Goal: Task Accomplishment & Management: Complete application form

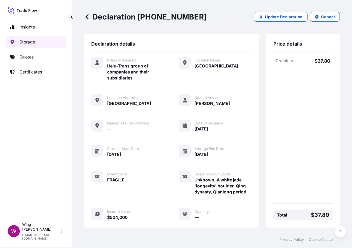
scroll to position [56, 0]
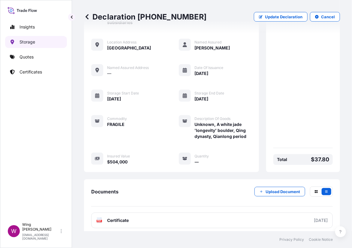
click at [32, 42] on p "Storage" at bounding box center [28, 42] width 16 height 6
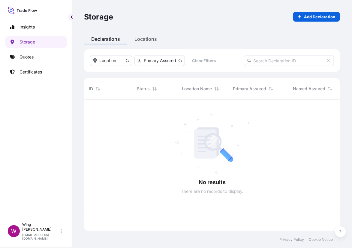
scroll to position [129, 250]
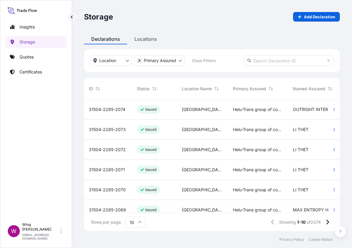
click at [235, 26] on div "Storage Add Declaration" at bounding box center [212, 17] width 256 height 34
click at [317, 17] on p "Add Declaration" at bounding box center [319, 17] width 31 height 6
select select "31504"
select select "SGD"
select select "mt"
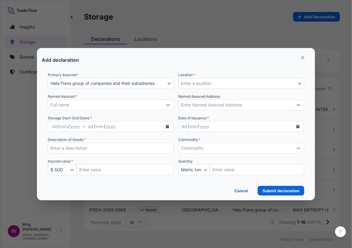
click at [227, 85] on button "Enter a location" at bounding box center [242, 83] width 126 height 11
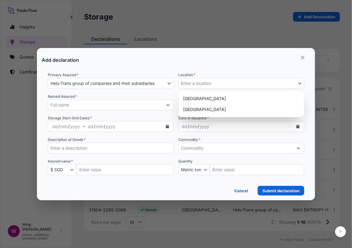
click at [227, 85] on button "Enter a location" at bounding box center [242, 83] width 126 height 11
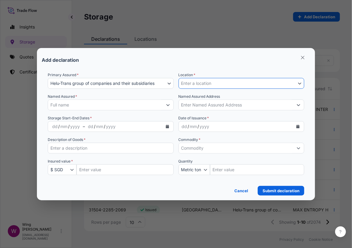
click at [201, 65] on div "Add declaration" at bounding box center [176, 60] width 269 height 14
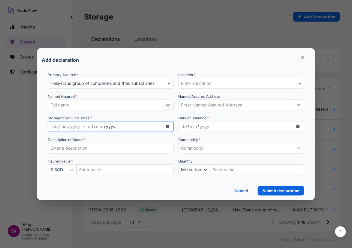
click at [109, 128] on div "yyyy" at bounding box center [110, 126] width 11 height 7
click at [171, 126] on button "Calendar" at bounding box center [168, 127] width 10 height 10
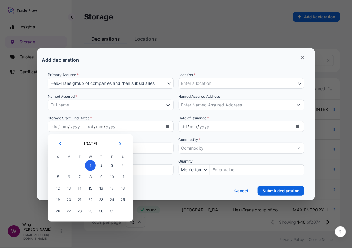
click at [92, 165] on span "1" at bounding box center [90, 165] width 11 height 11
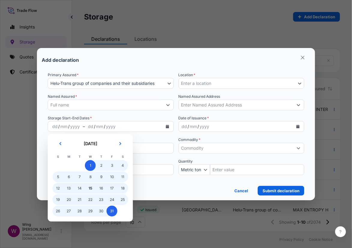
click at [110, 215] on span "31" at bounding box center [112, 211] width 11 height 11
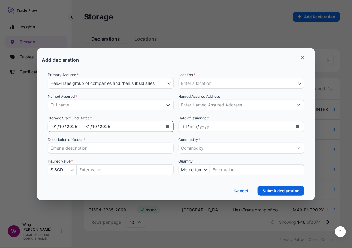
click at [169, 127] on icon "Calendar" at bounding box center [167, 127] width 3 height 4
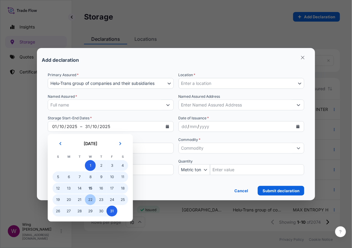
click at [94, 199] on span "22" at bounding box center [90, 199] width 11 height 11
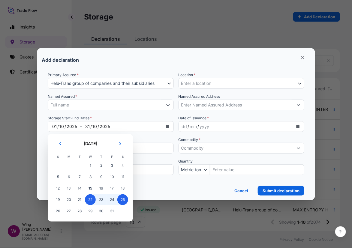
click at [147, 142] on div "Description of Goods *" at bounding box center [111, 145] width 126 height 17
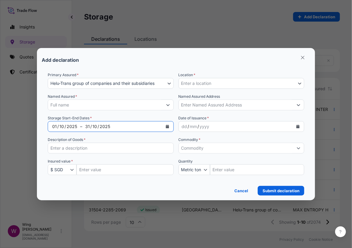
click at [143, 126] on div "31 / 10 / 2025" at bounding box center [122, 126] width 80 height 11
click at [165, 128] on button "Calendar" at bounding box center [168, 127] width 10 height 10
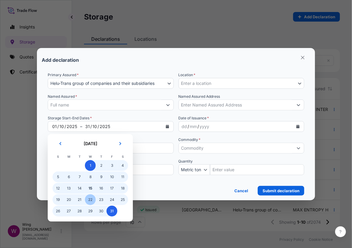
click at [93, 198] on span "22" at bounding box center [90, 199] width 11 height 11
click at [88, 162] on span "1" at bounding box center [90, 165] width 11 height 11
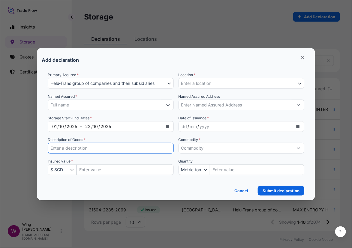
click at [85, 148] on input "Description of Goods *" at bounding box center [111, 148] width 126 height 11
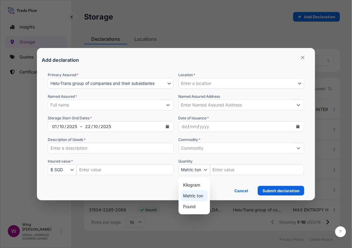
click at [204, 170] on icon "Quantity Unit" at bounding box center [206, 170] width 4 height 4
click at [221, 170] on input "Quantity Amount" at bounding box center [257, 169] width 95 height 11
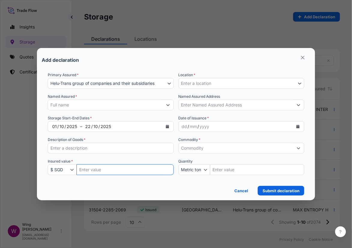
click at [138, 170] on input "Insured Value Amount" at bounding box center [125, 169] width 97 height 11
drag, startPoint x: 211, startPoint y: 173, endPoint x: 206, endPoint y: 173, distance: 4.2
click at [209, 173] on div "Quantity Metric ton Kilogram Metric ton Pound" at bounding box center [242, 166] width 126 height 17
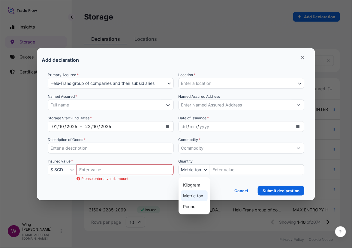
click at [206, 173] on button "Metric ton" at bounding box center [195, 169] width 32 height 11
click at [167, 160] on div "Insured value * $ SGD € EUR £ GBP $ USD ؋ AFN $ AUD R$ BRL $ CAD ¥ CNY $ HKD ₹ …" at bounding box center [111, 166] width 126 height 17
click at [204, 170] on icon "Quantity Unit" at bounding box center [206, 170] width 4 height 4
click at [166, 158] on div "Insured value * $ SGD € EUR £ GBP $ USD ؋ AFN $ AUD R$ BRL $ CAD ¥ CNY $ HKD ₹ …" at bounding box center [111, 166] width 126 height 17
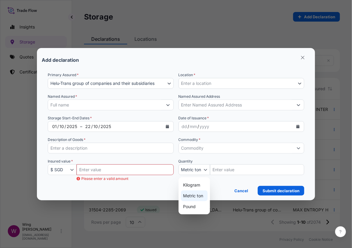
click at [203, 173] on button "Metric ton" at bounding box center [195, 169] width 32 height 11
click at [229, 107] on input "Named Assured Address" at bounding box center [236, 105] width 115 height 11
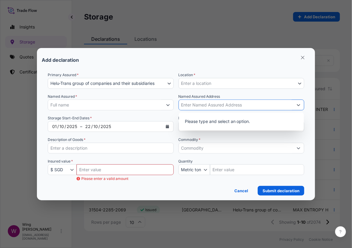
click at [232, 105] on input "Named Assured Address" at bounding box center [236, 105] width 115 height 11
click at [167, 97] on div "Named Assured *" at bounding box center [111, 102] width 126 height 17
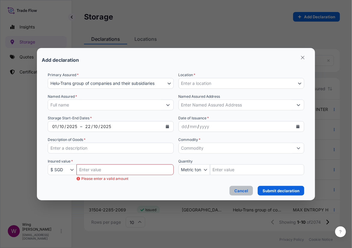
click at [237, 193] on p "Cancel" at bounding box center [241, 191] width 14 height 6
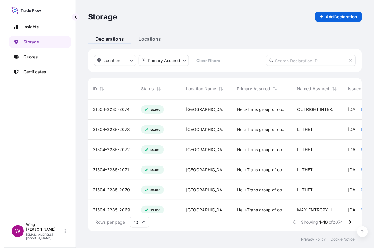
scroll to position [129, 275]
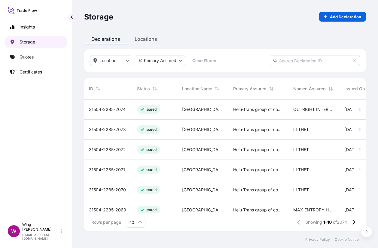
click at [37, 38] on link "Storage" at bounding box center [36, 42] width 62 height 12
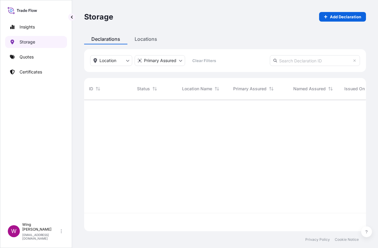
scroll to position [129, 275]
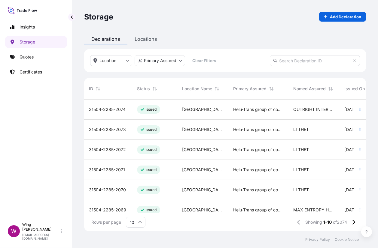
click at [128, 110] on div "31504-2285-2074" at bounding box center [108, 110] width 48 height 20
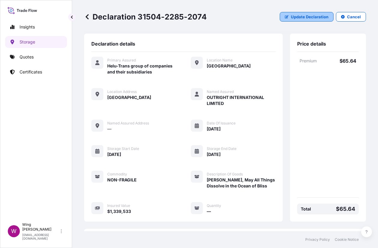
click at [304, 19] on p "Update Declaration" at bounding box center [309, 17] width 38 height 6
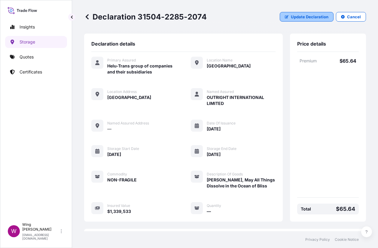
click at [304, 19] on p "Update Declaration" at bounding box center [309, 17] width 38 height 6
click at [29, 42] on p "Storage" at bounding box center [28, 42] width 16 height 6
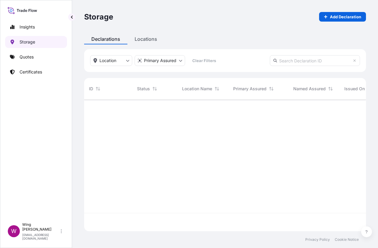
scroll to position [129, 275]
click at [331, 17] on p "Add Declaration" at bounding box center [344, 17] width 31 height 6
select select "31504"
select select "SGD"
select select "mt"
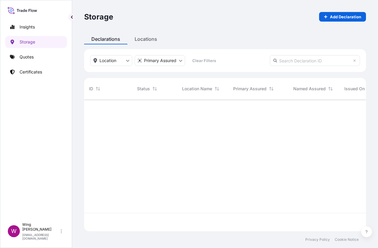
scroll to position [129, 275]
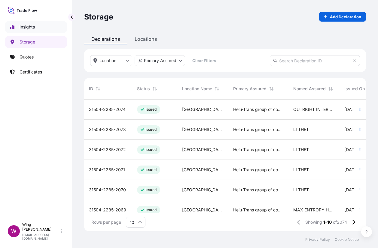
click at [33, 27] on p "Insights" at bounding box center [27, 27] width 15 height 6
select select "2025"
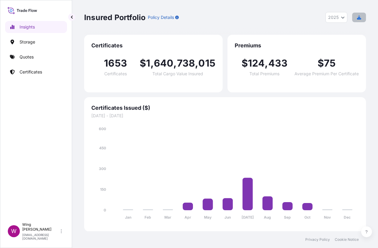
click at [352, 17] on icon "button" at bounding box center [359, 17] width 4 height 4
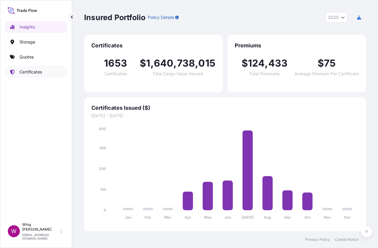
click at [28, 71] on p "Certificates" at bounding box center [31, 72] width 23 height 6
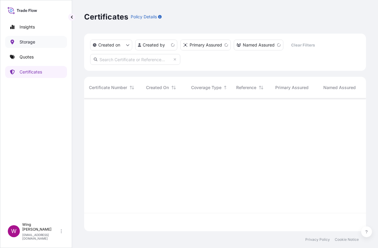
click at [29, 42] on p "Storage" at bounding box center [28, 42] width 16 height 6
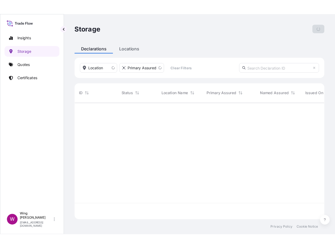
scroll to position [129, 275]
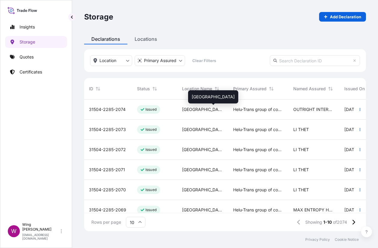
click at [188, 110] on span "[GEOGRAPHIC_DATA]" at bounding box center [202, 110] width 41 height 6
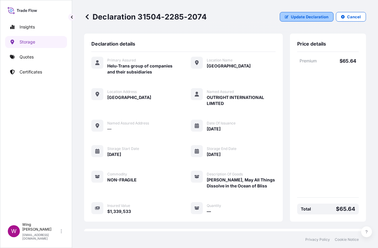
click at [305, 17] on p "Update Declaration" at bounding box center [309, 17] width 38 height 6
click at [290, 18] on p "Update Declaration" at bounding box center [309, 17] width 38 height 6
click at [170, 157] on div "Primary Assured Helu-Trans group of companies and their subsidiaries Location N…" at bounding box center [183, 136] width 184 height 158
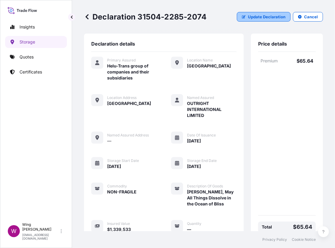
click at [248, 17] on p "Update Declaration" at bounding box center [267, 17] width 38 height 6
click at [262, 18] on p "Update Declaration" at bounding box center [267, 17] width 38 height 6
